Goal: Information Seeking & Learning: Learn about a topic

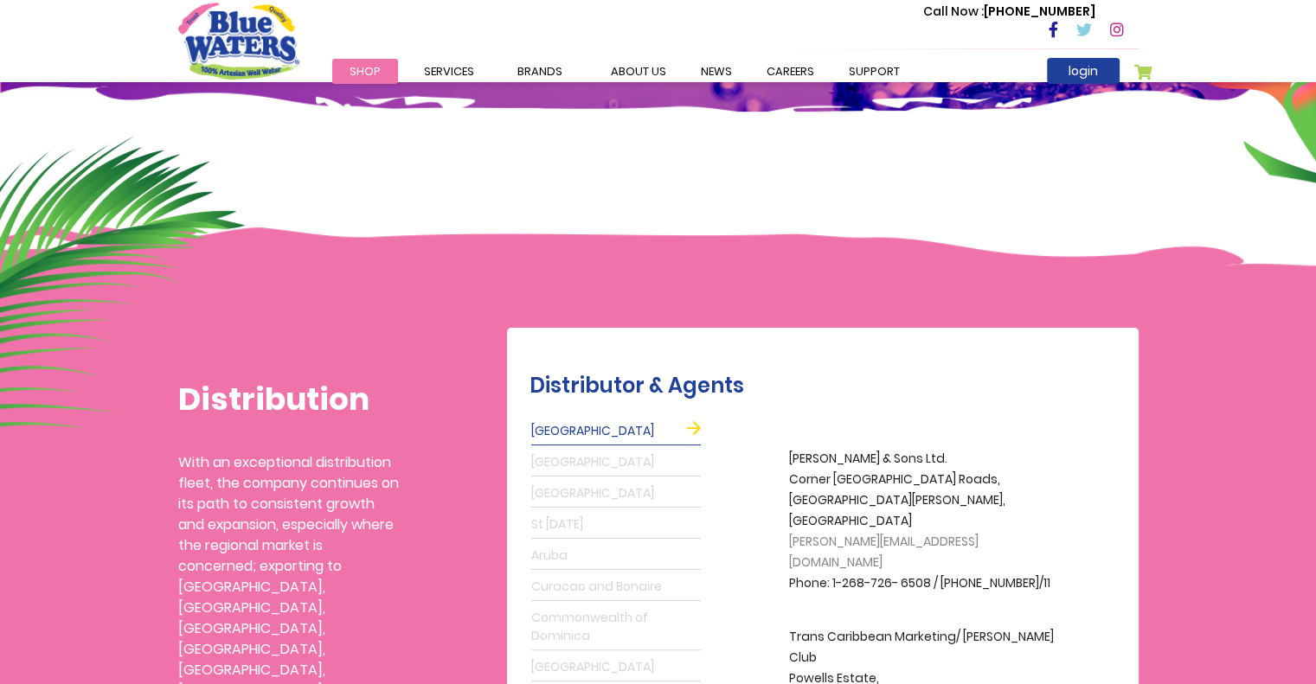
scroll to position [346, 0]
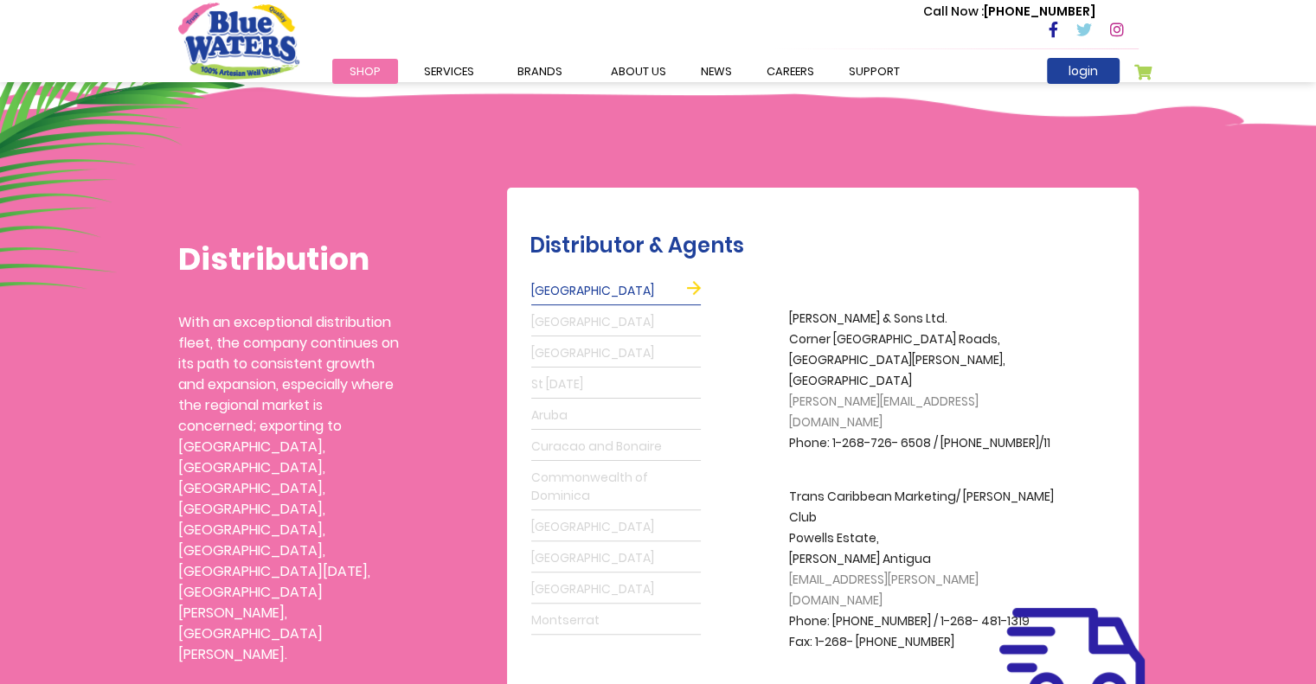
click at [563, 385] on link "St Lucia" at bounding box center [616, 385] width 170 height 28
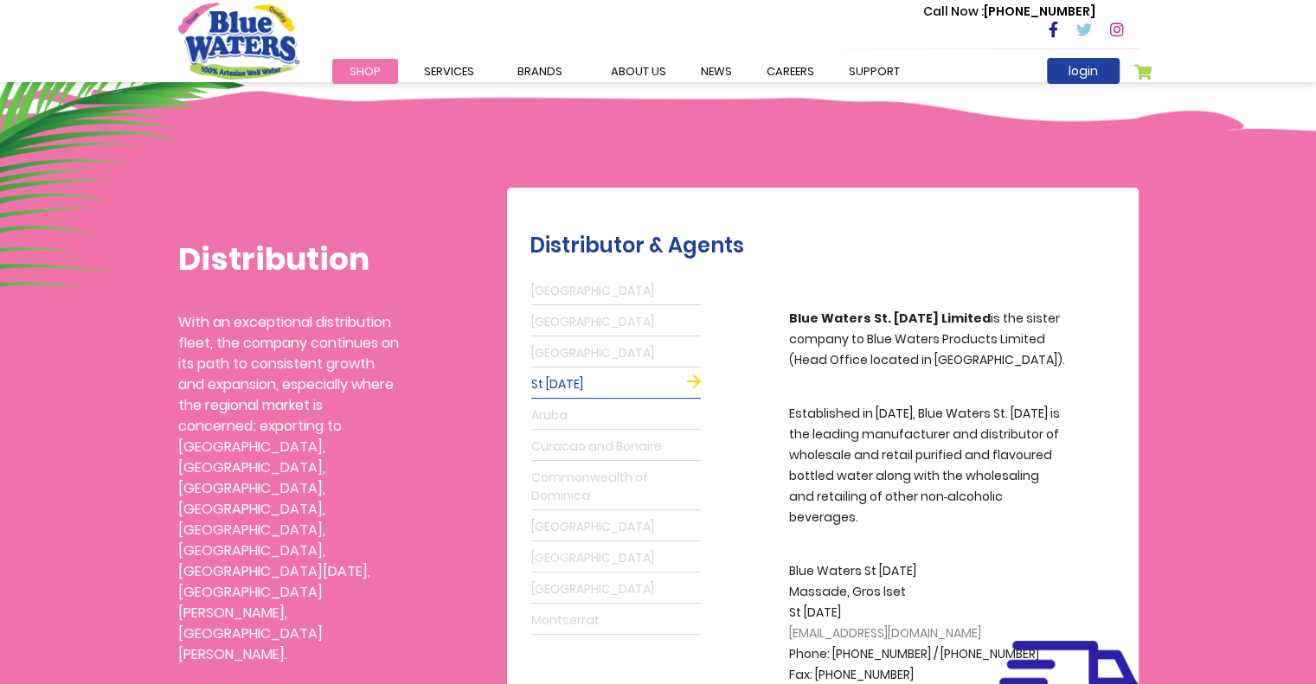
click at [557, 297] on link "Antigua" at bounding box center [616, 292] width 170 height 28
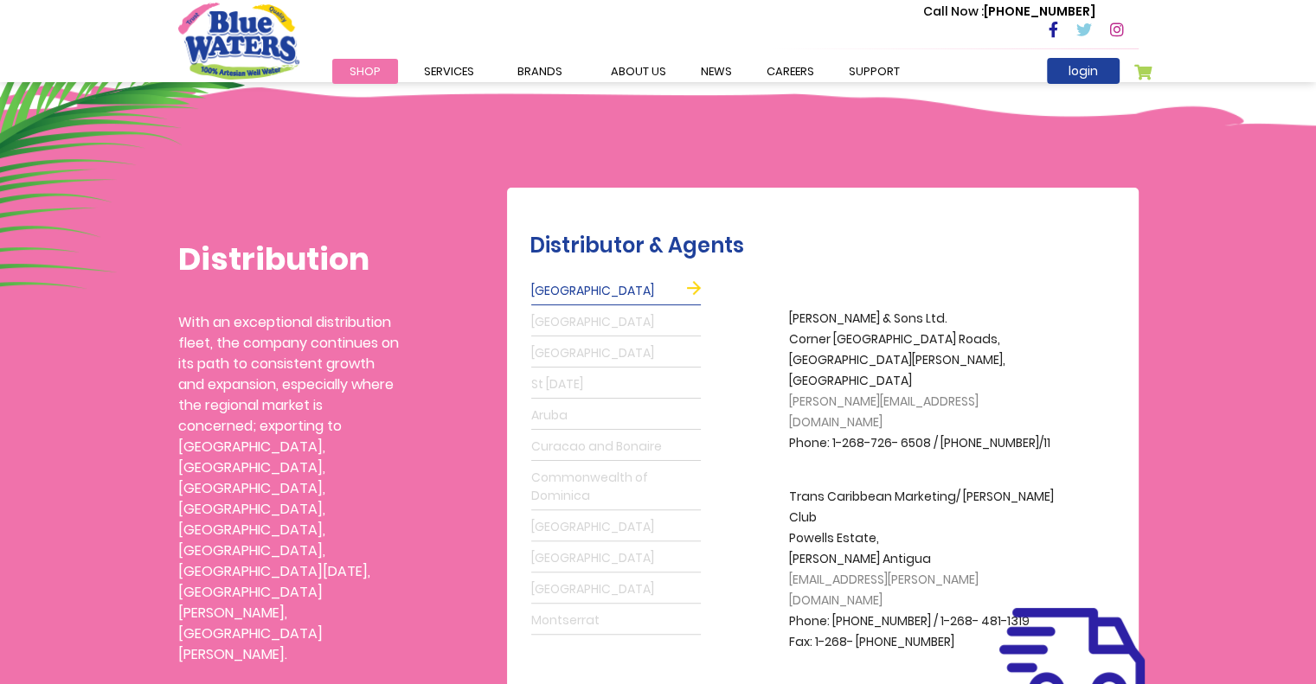
click at [555, 380] on link "St Lucia" at bounding box center [616, 385] width 170 height 28
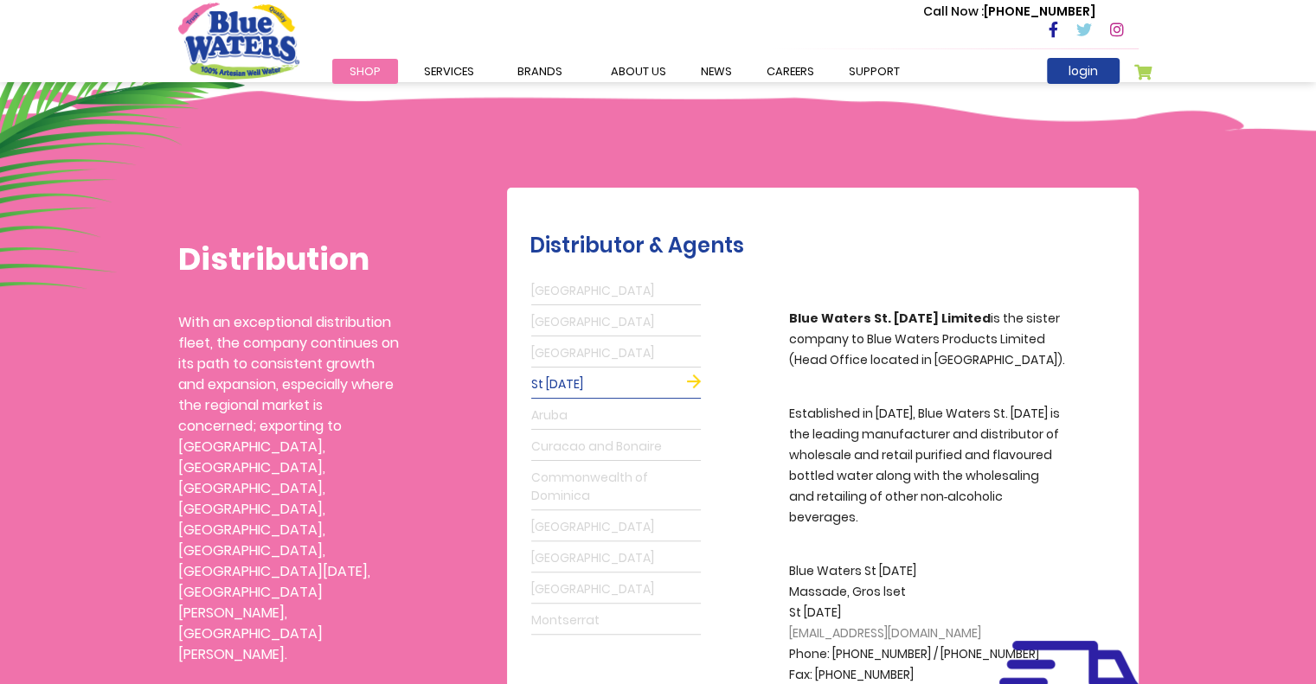
click at [571, 359] on link "Barbados" at bounding box center [616, 354] width 170 height 28
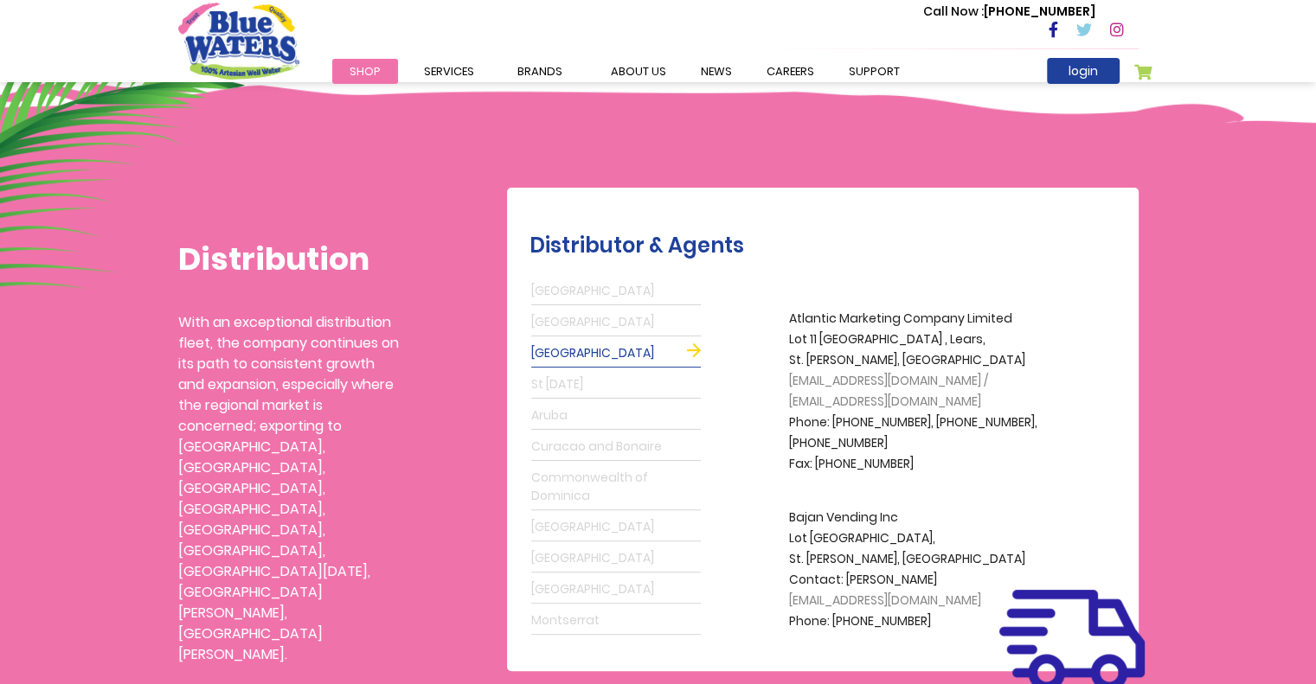
click at [564, 330] on link "Grenada" at bounding box center [616, 323] width 170 height 28
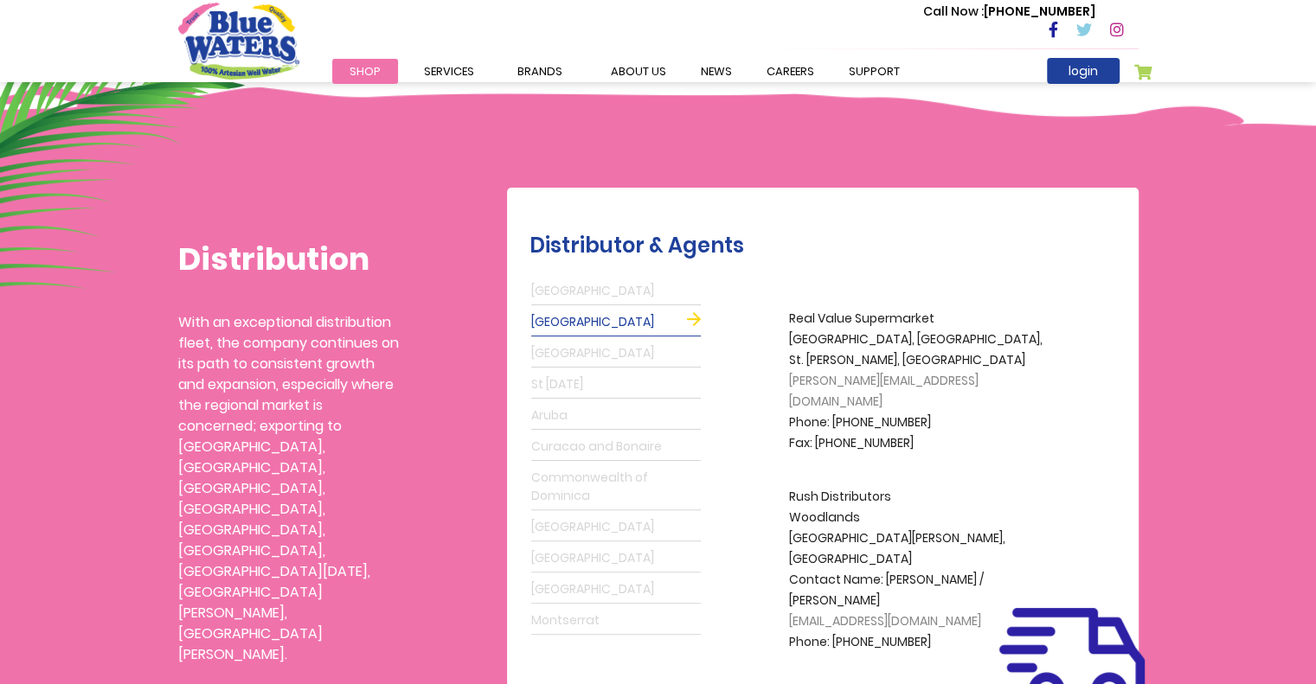
click at [562, 408] on link "Aruba" at bounding box center [616, 416] width 170 height 28
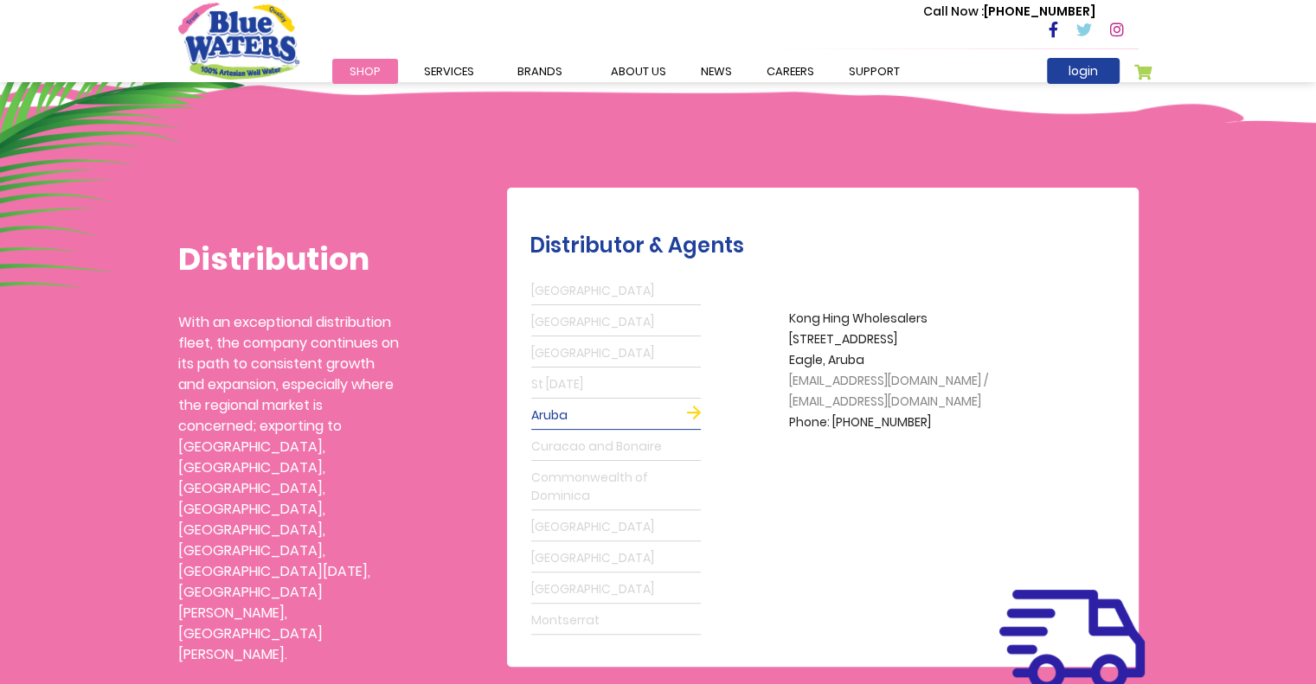
click at [564, 436] on link "Curacao and Bonaire" at bounding box center [616, 447] width 170 height 28
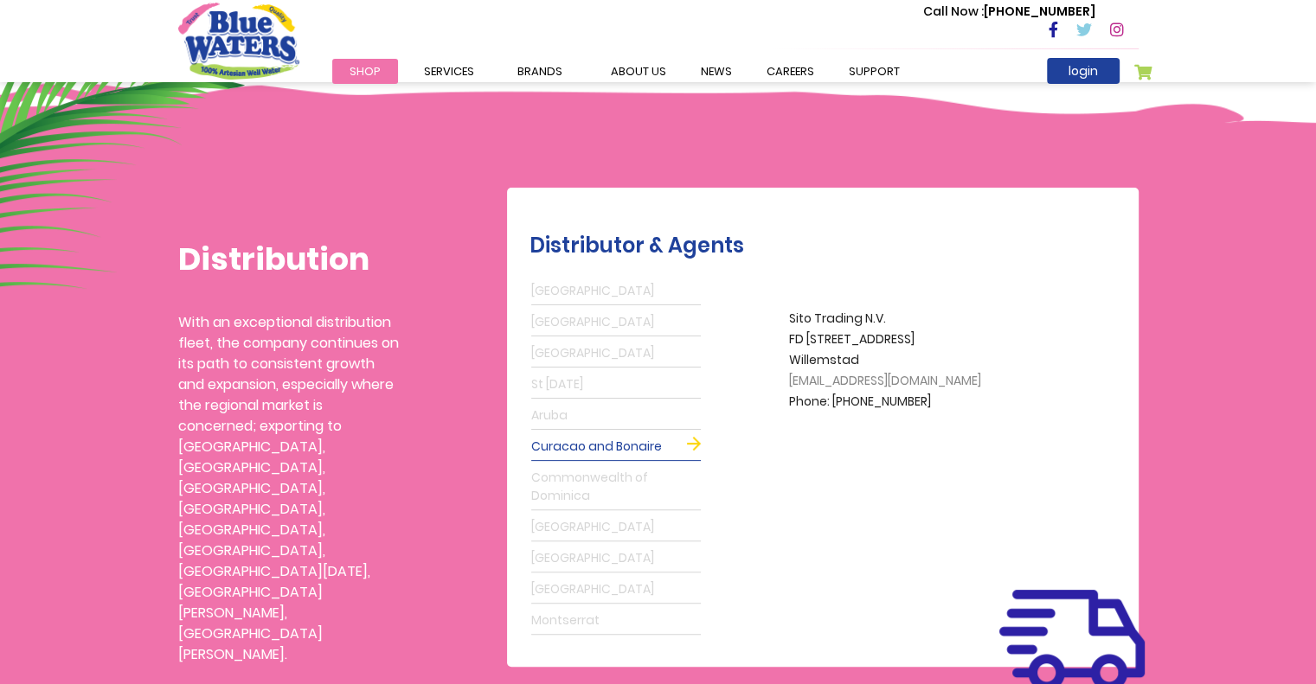
click at [568, 474] on link "Commonwealth of Dominica" at bounding box center [616, 488] width 170 height 46
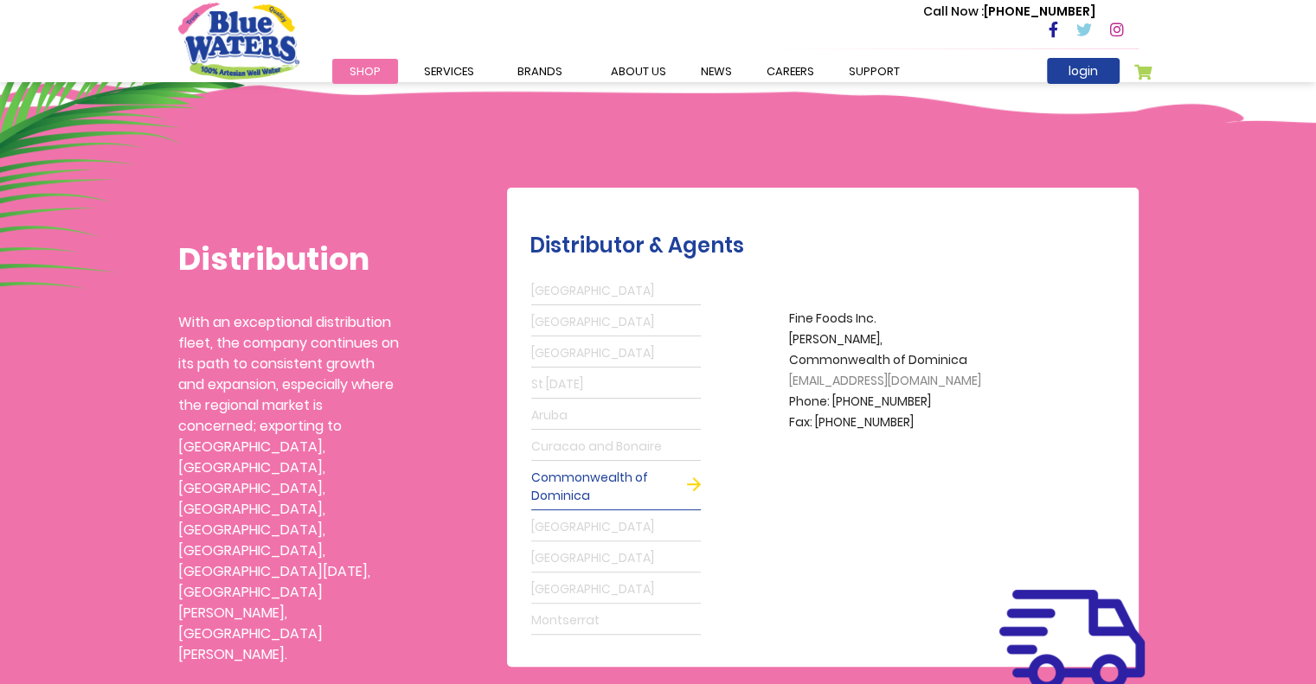
click at [569, 522] on link "Guyana" at bounding box center [616, 528] width 170 height 28
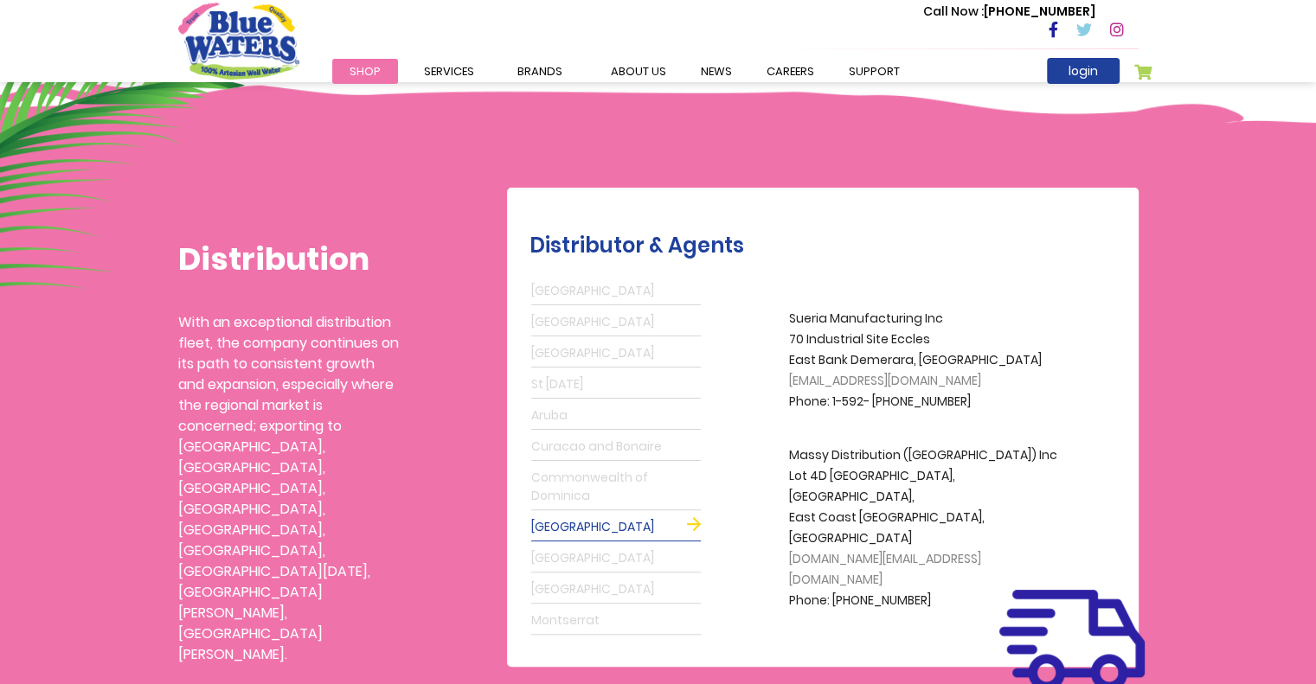
click at [569, 550] on link "St Maarten" at bounding box center [616, 559] width 170 height 28
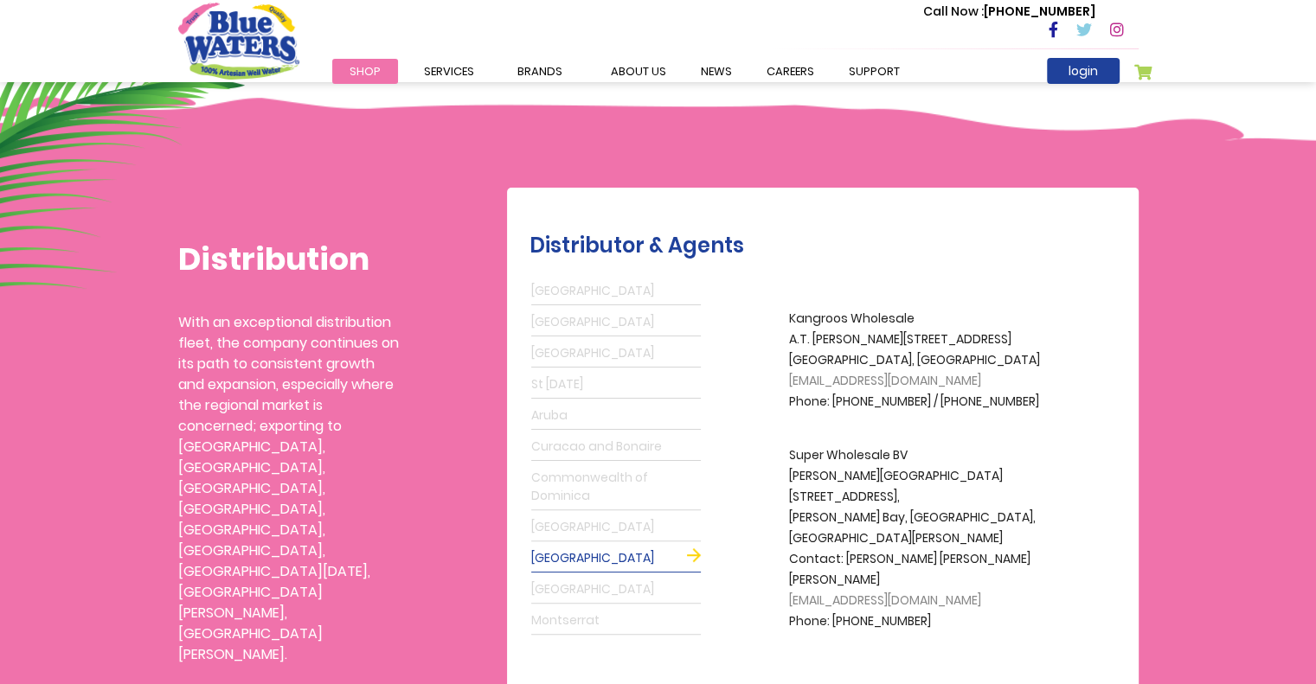
click at [569, 584] on link "Suriname" at bounding box center [616, 590] width 170 height 28
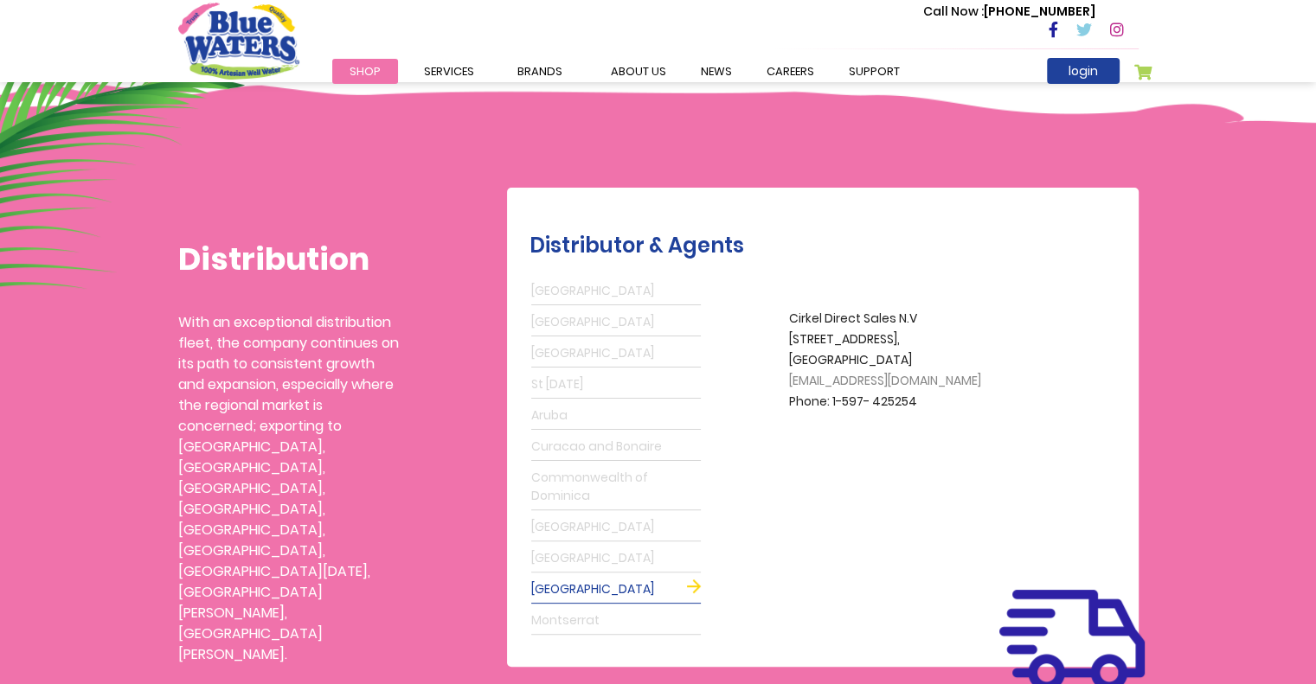
click at [571, 611] on link "Montserrat" at bounding box center [616, 621] width 170 height 28
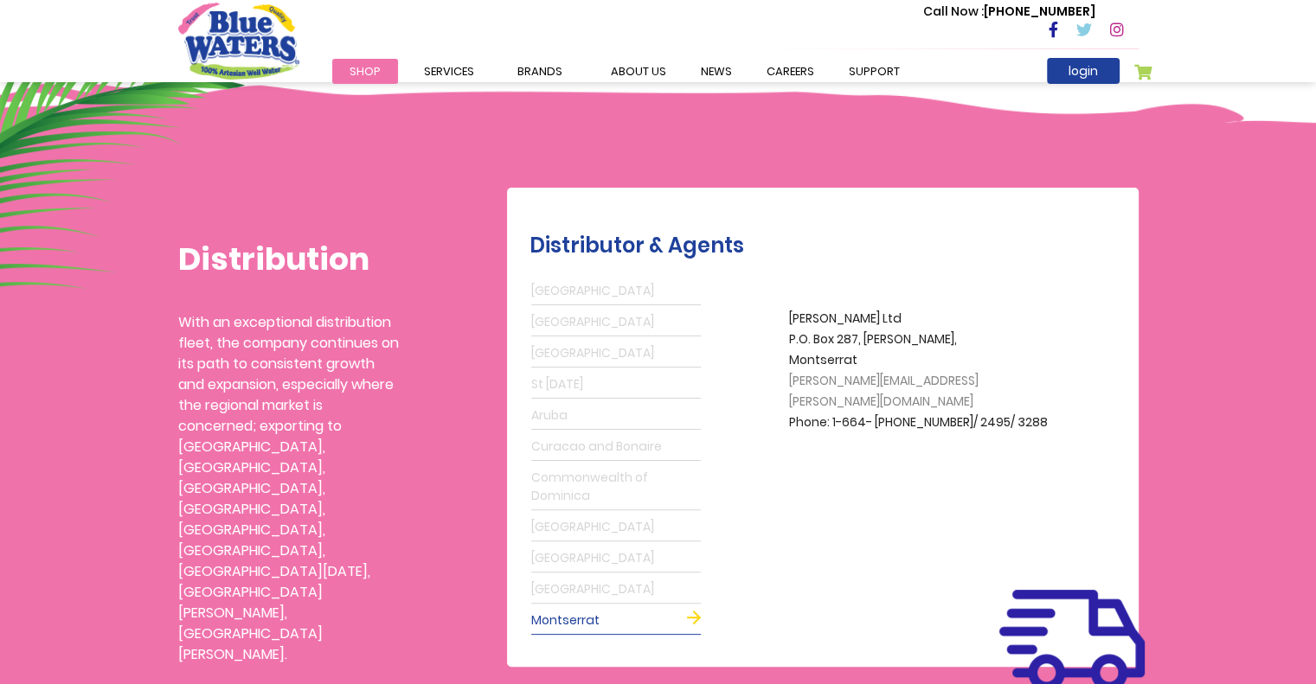
click at [569, 374] on link "St Lucia" at bounding box center [616, 385] width 170 height 28
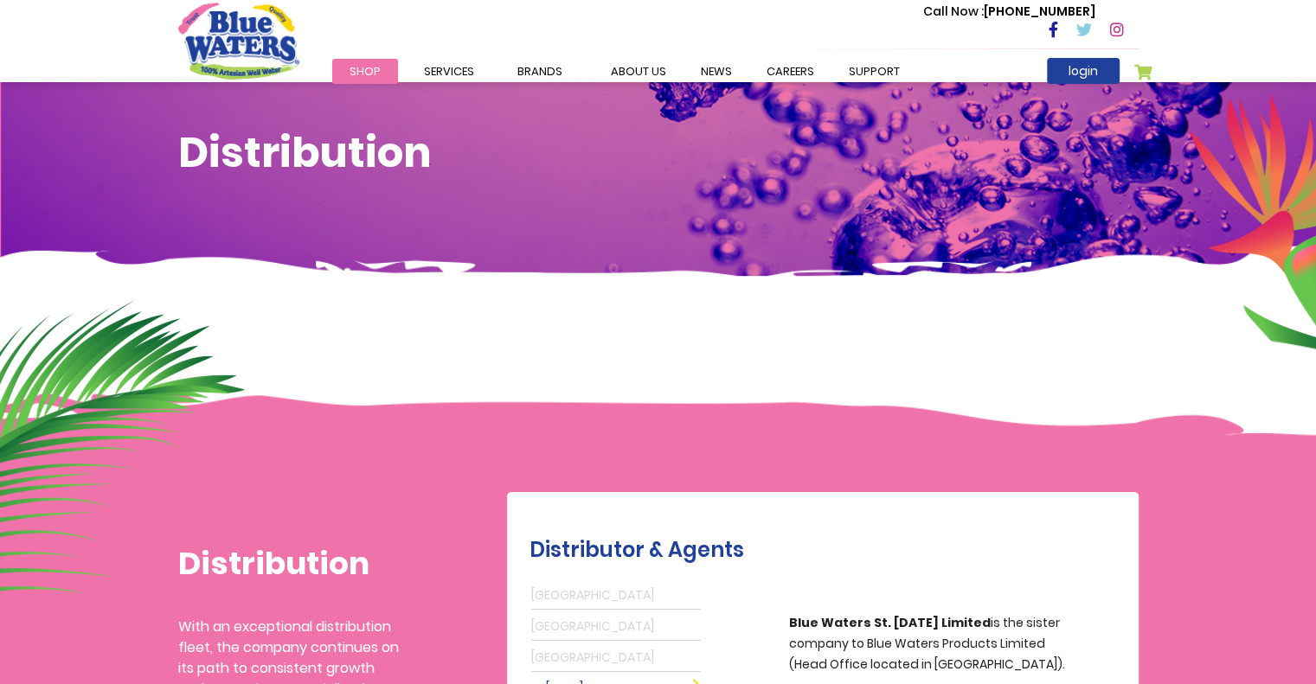
scroll to position [0, 0]
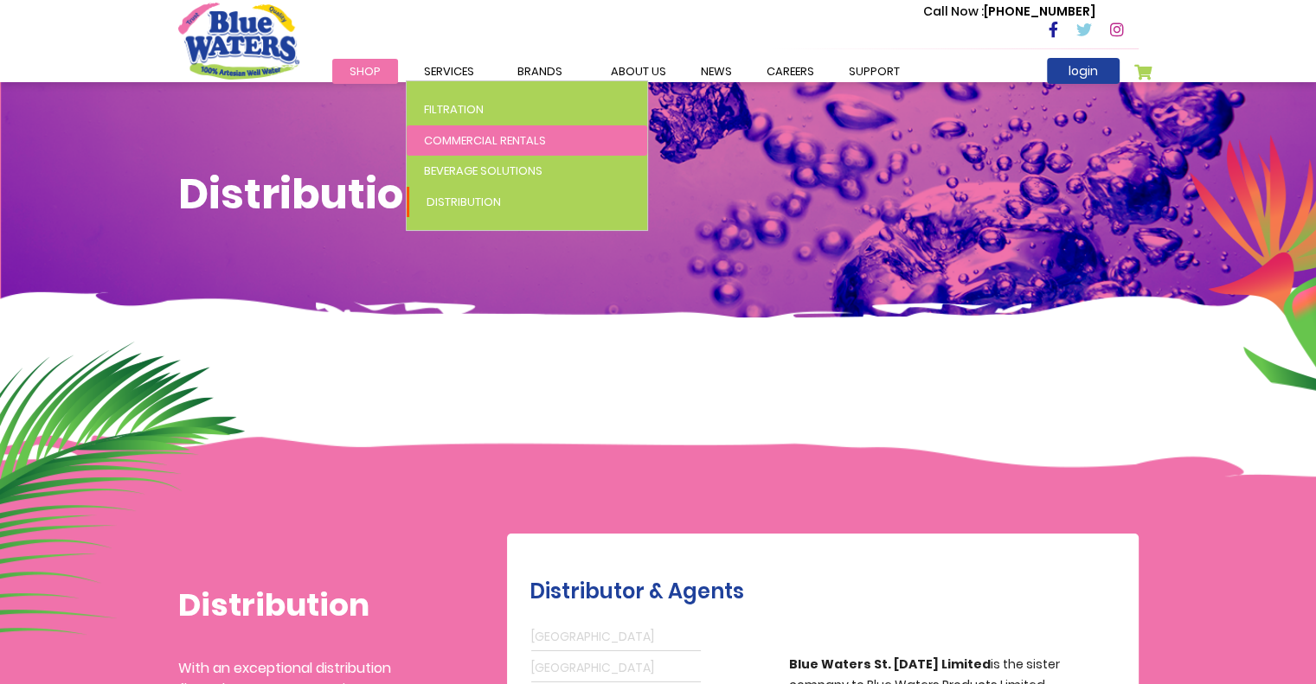
click at [450, 140] on span "Commercial Rentals" at bounding box center [485, 140] width 122 height 16
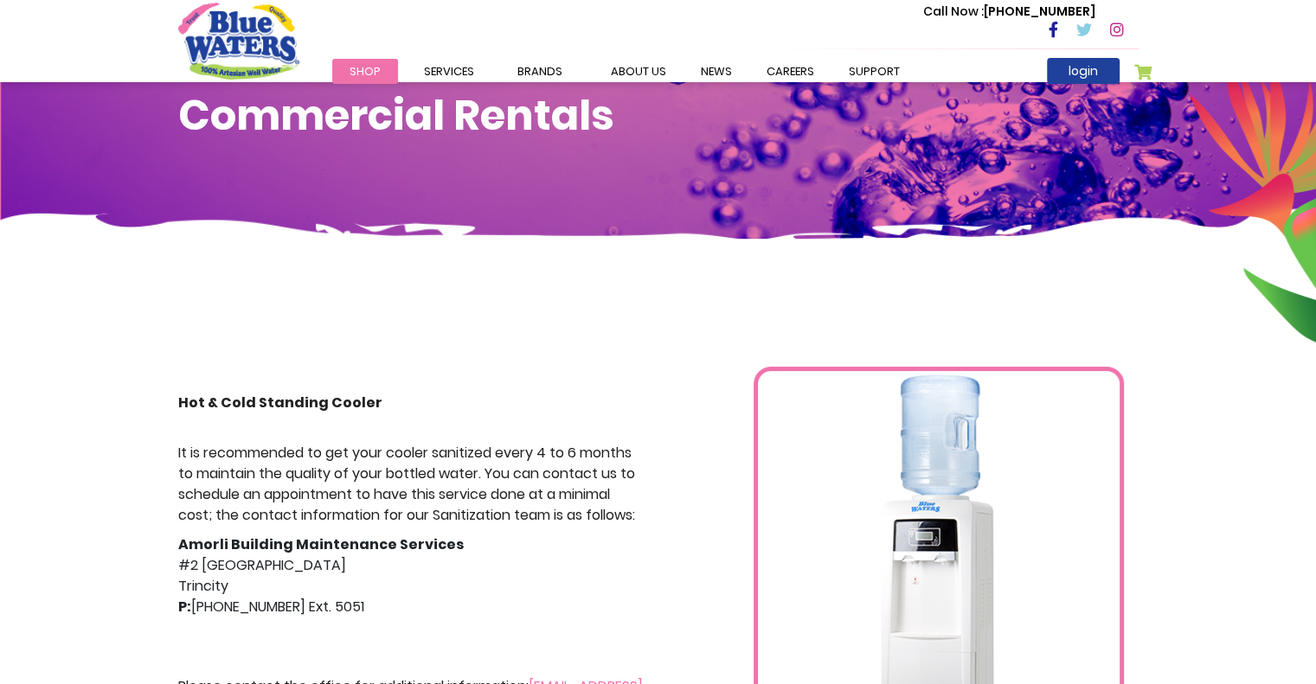
scroll to position [511, 0]
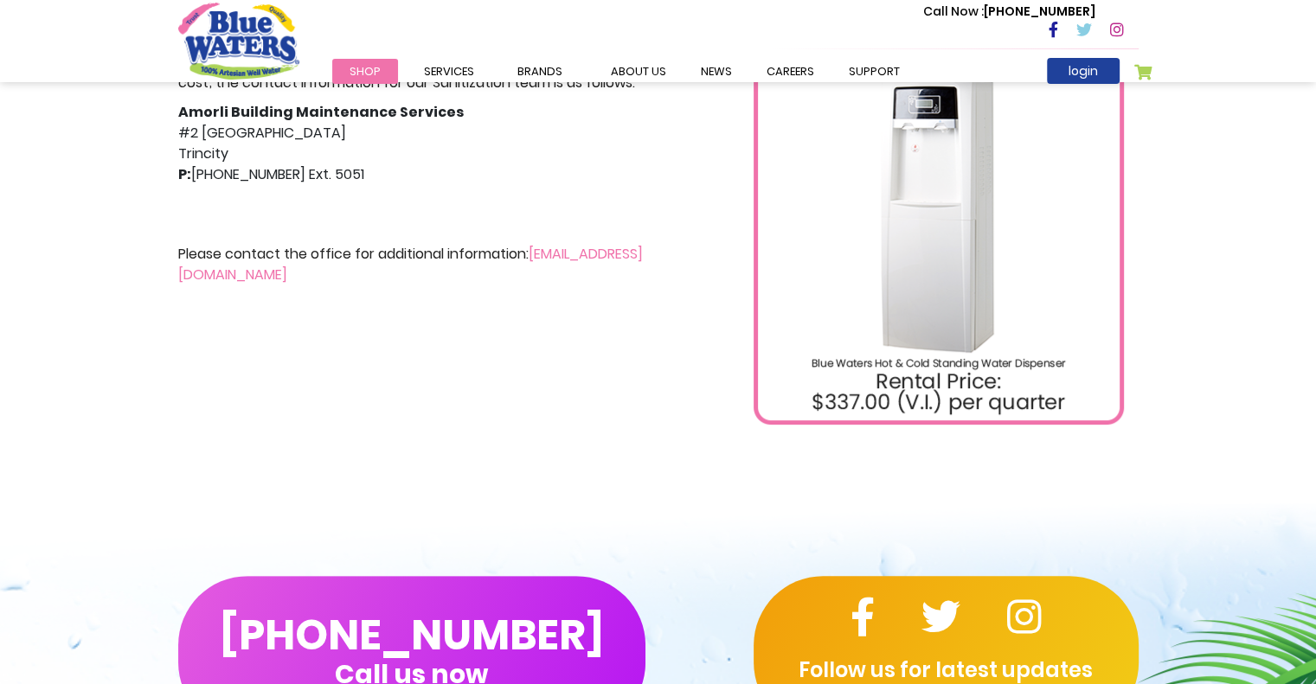
click at [907, 383] on img at bounding box center [939, 179] width 370 height 491
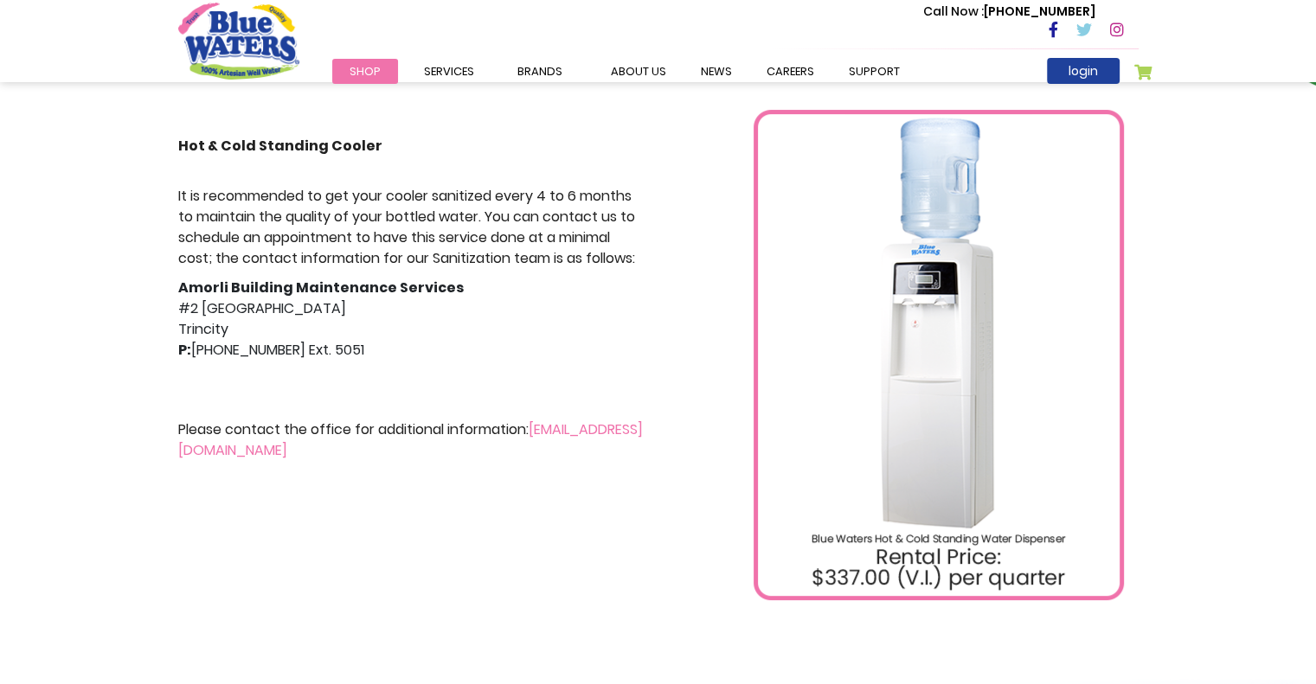
scroll to position [252, 0]
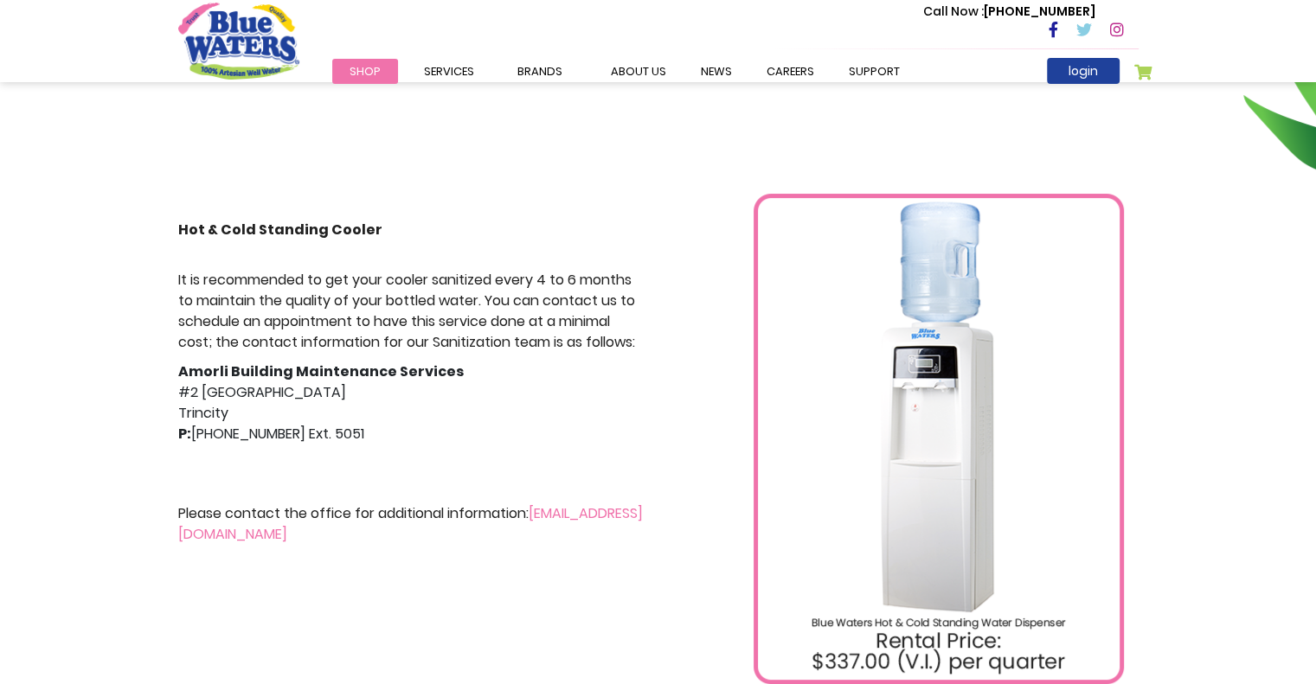
click at [1021, 347] on img at bounding box center [939, 439] width 370 height 491
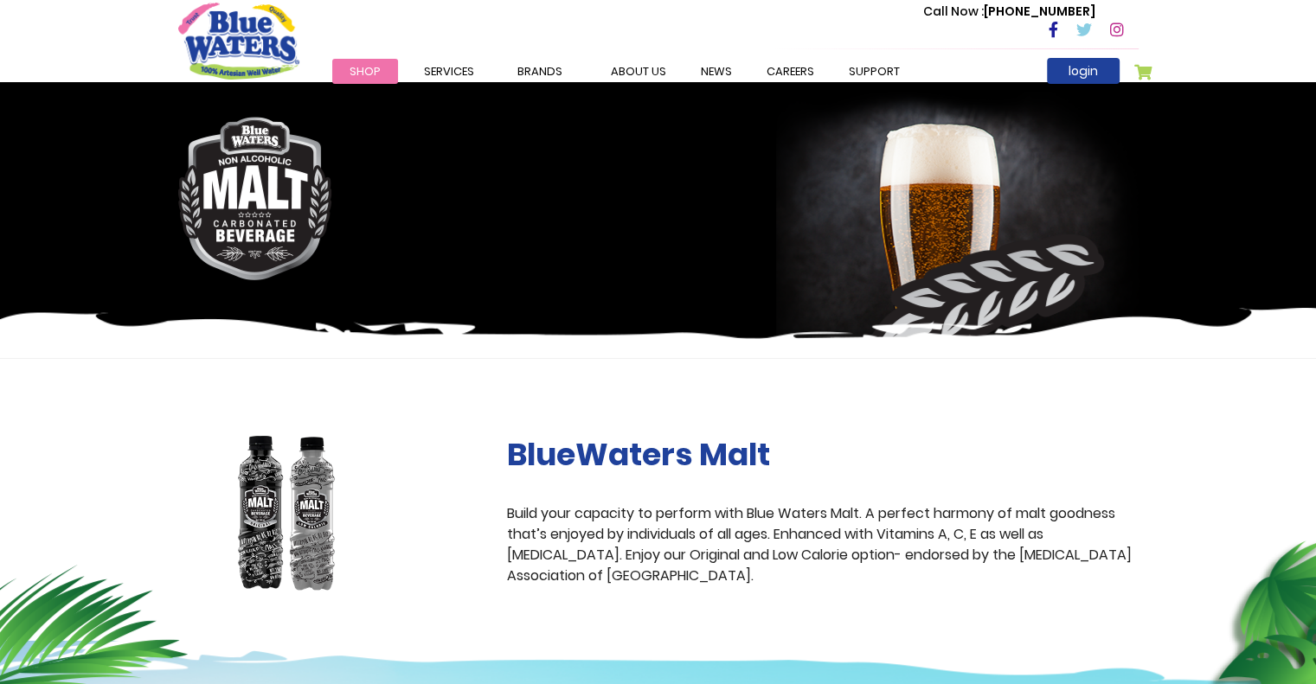
click at [301, 519] on img at bounding box center [286, 514] width 217 height 157
